Goal: Information Seeking & Learning: Learn about a topic

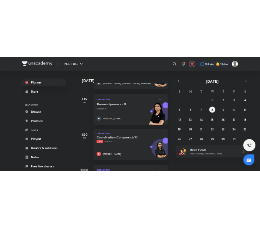
scroll to position [225, 0]
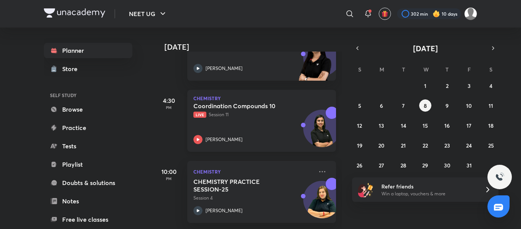
click at [275, 119] on div "Coordination Compounds 10 Live Session 11 [PERSON_NAME]" at bounding box center [254, 123] width 120 height 42
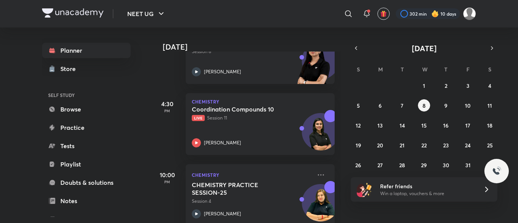
scroll to position [15, 0]
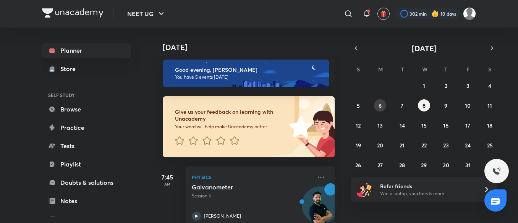
click at [260, 104] on button "6" at bounding box center [380, 105] width 12 height 12
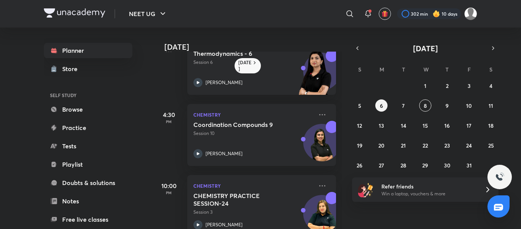
scroll to position [242, 0]
click at [260, 111] on icon at bounding box center [322, 113] width 9 height 9
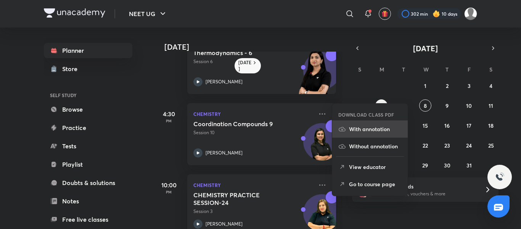
click at [260, 128] on p "With annotation" at bounding box center [375, 129] width 53 height 8
